Goal: Task Accomplishment & Management: Manage account settings

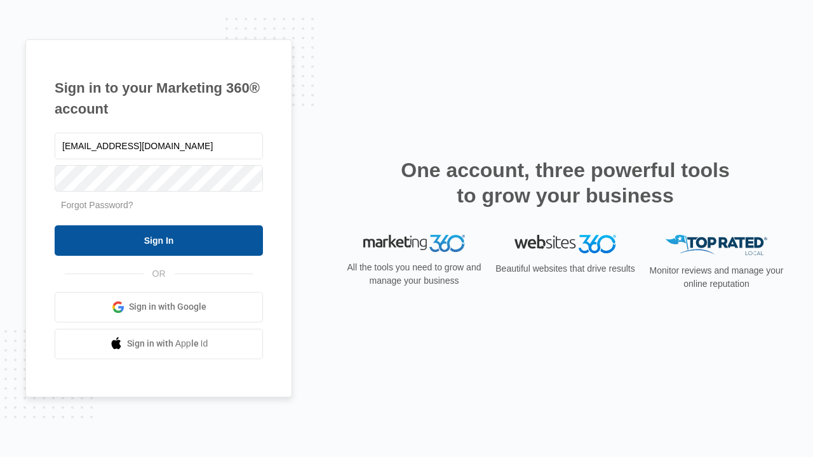
click at [159, 240] on input "Sign In" at bounding box center [159, 240] width 208 height 30
